Goal: Find specific page/section: Find specific page/section

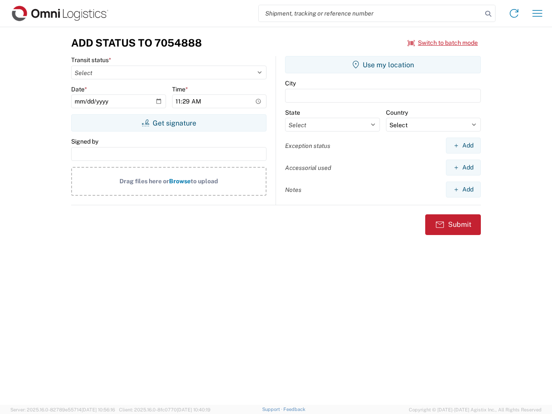
click at [370, 13] on input "search" at bounding box center [370, 13] width 223 height 16
click at [488, 14] on icon at bounding box center [488, 14] width 12 height 12
click at [514, 13] on icon at bounding box center [514, 13] width 14 height 14
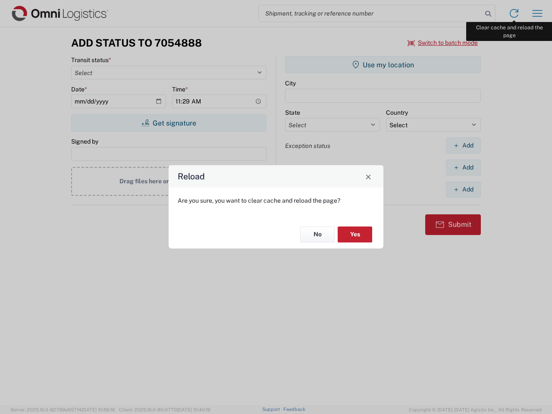
click at [537, 13] on div "Reload Are you sure, you want to clear cache and reload the page? No Yes" at bounding box center [276, 207] width 552 height 414
click at [443, 43] on div "Reload Are you sure, you want to clear cache and reload the page? No Yes" at bounding box center [276, 207] width 552 height 414
click at [169, 123] on div "Reload Are you sure, you want to clear cache and reload the page? No Yes" at bounding box center [276, 207] width 552 height 414
click at [383, 65] on div "Reload Are you sure, you want to clear cache and reload the page? No Yes" at bounding box center [276, 207] width 552 height 414
click at [463, 145] on div "Reload Are you sure, you want to clear cache and reload the page? No Yes" at bounding box center [276, 207] width 552 height 414
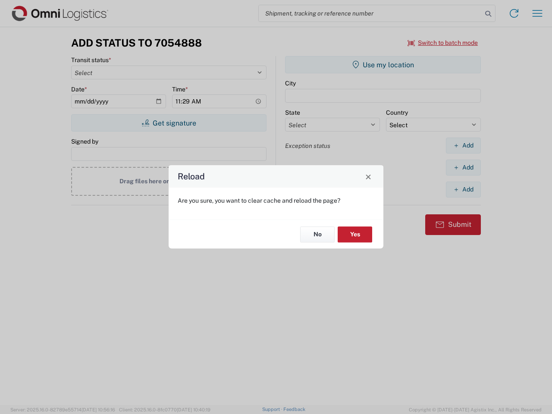
click at [463, 167] on div "Reload Are you sure, you want to clear cache and reload the page? No Yes" at bounding box center [276, 207] width 552 height 414
click at [463, 189] on div "Reload Are you sure, you want to clear cache and reload the page? No Yes" at bounding box center [276, 207] width 552 height 414
